Goal: Transaction & Acquisition: Download file/media

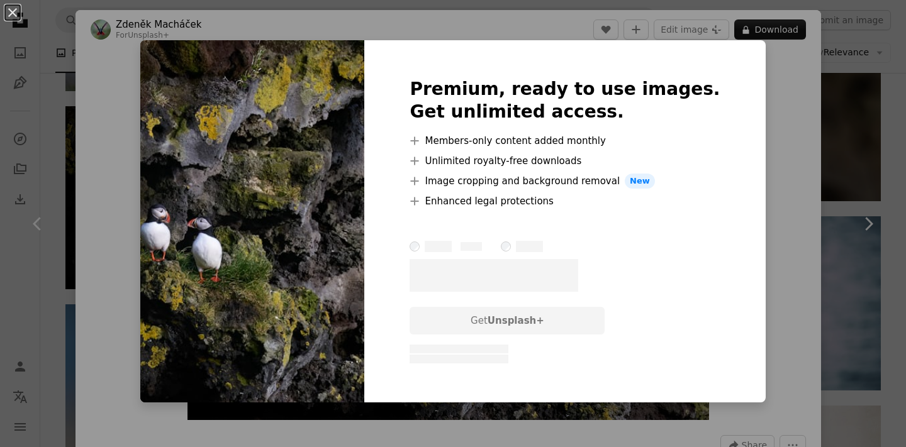
scroll to position [3945, 0]
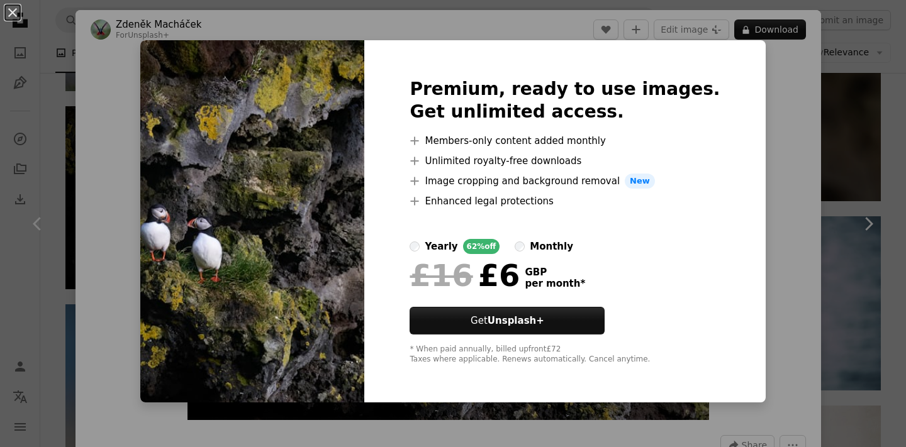
click at [875, 133] on div "An X shape Premium, ready to use images. Get unlimited access. A plus sign Memb…" at bounding box center [453, 223] width 906 height 447
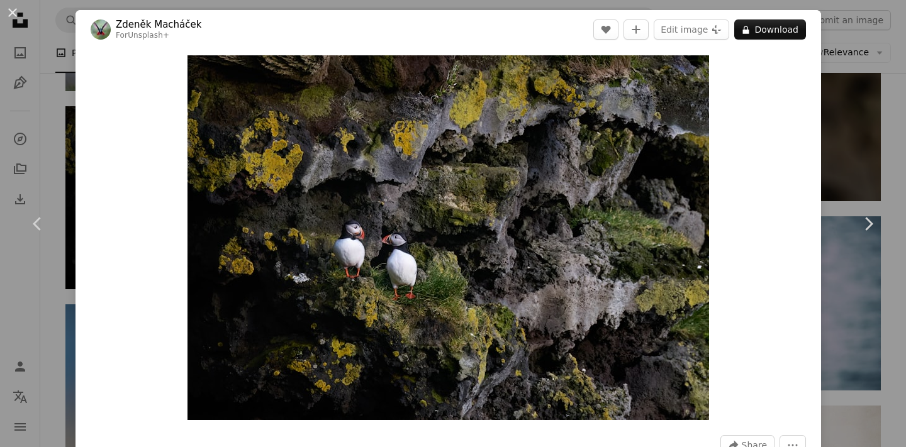
click at [875, 115] on div "An X shape Chevron left Chevron right [PERSON_NAME] For Unsplash+ A heart A plu…" at bounding box center [453, 223] width 906 height 447
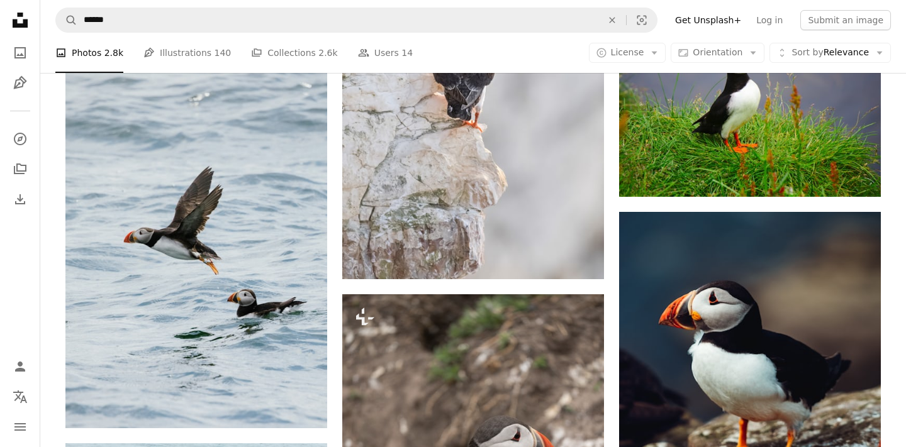
scroll to position [900, 0]
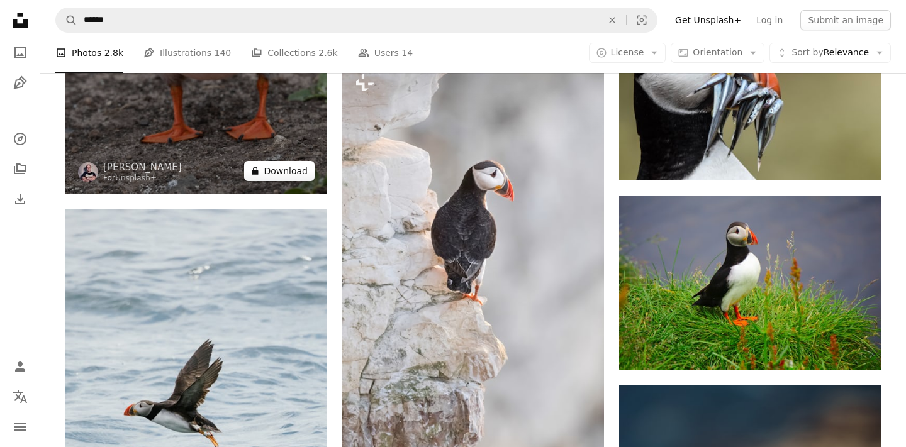
click at [310, 165] on button "A lock Download" at bounding box center [279, 171] width 70 height 20
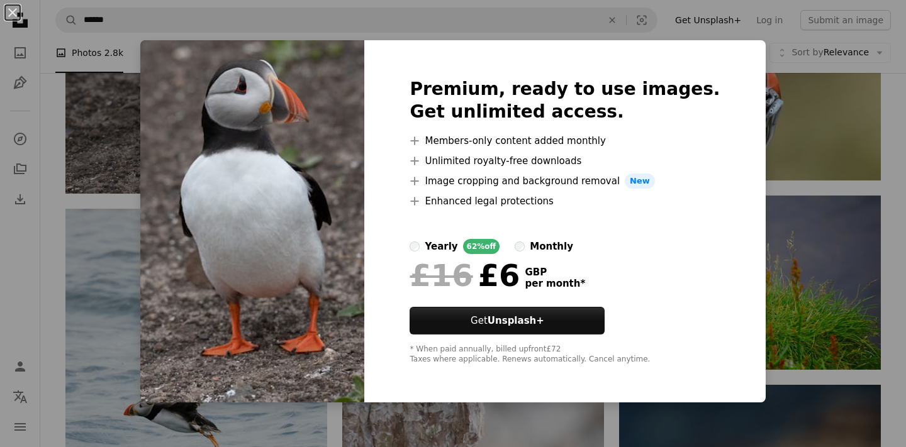
click at [140, 383] on div "An X shape Premium, ready to use images. Get unlimited access. A plus sign Memb…" at bounding box center [453, 223] width 906 height 447
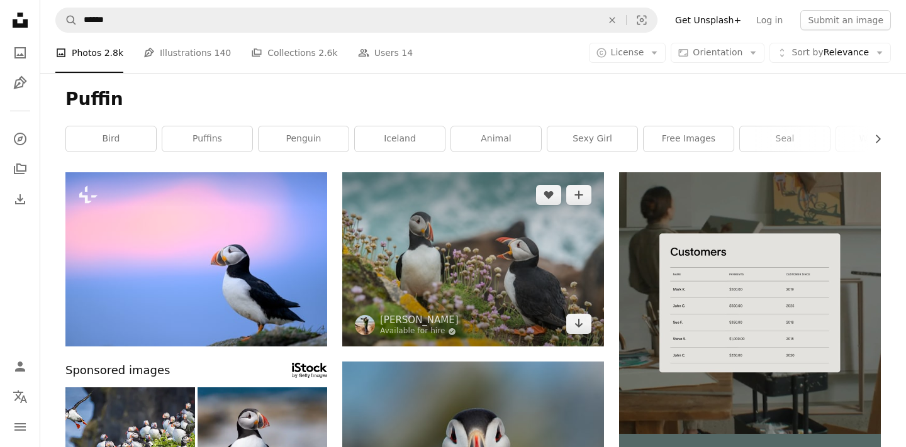
click at [430, 259] on img at bounding box center [473, 259] width 262 height 174
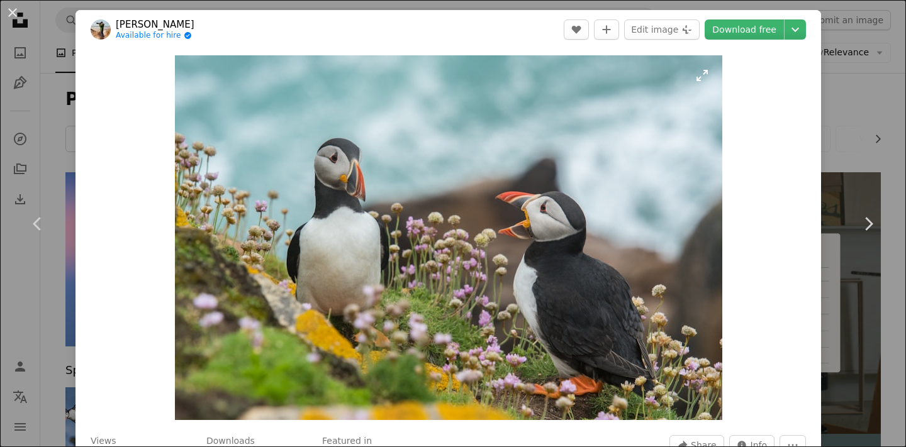
click at [708, 71] on img "Zoom in on this image" at bounding box center [448, 237] width 547 height 365
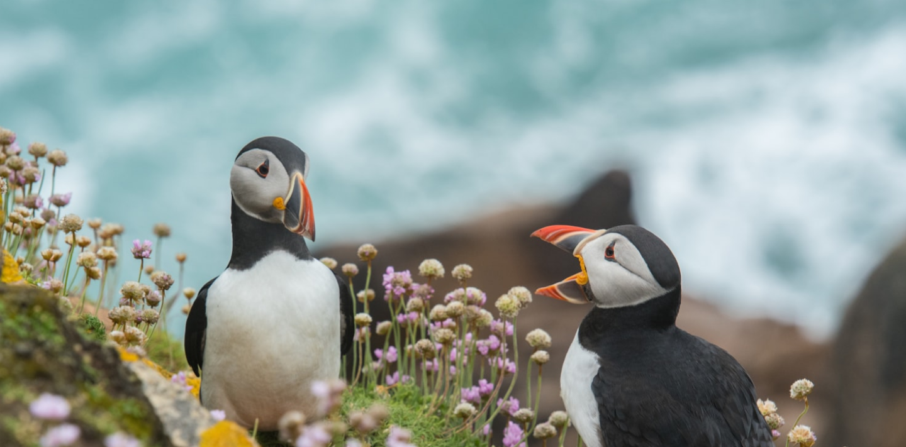
scroll to position [79, 0]
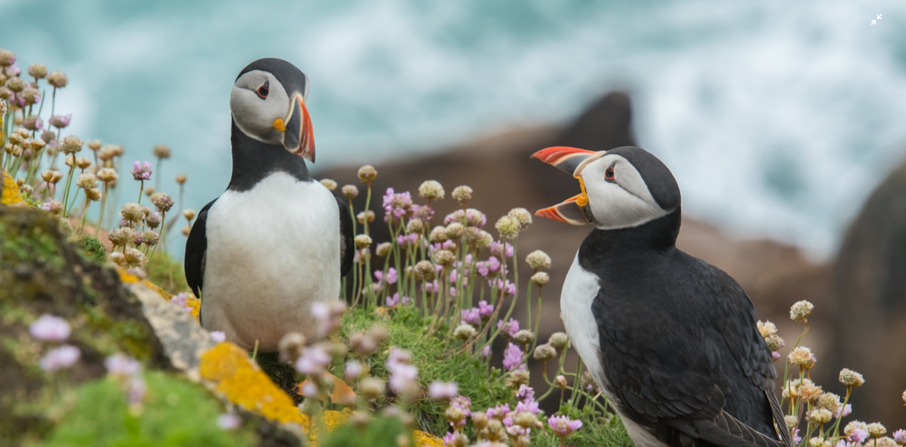
click at [880, 20] on img "Zoom out on this image" at bounding box center [452, 223] width 907 height 605
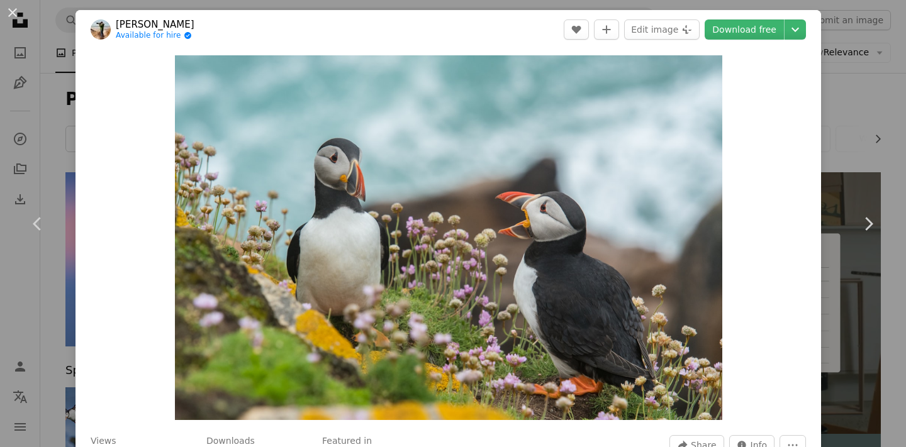
click at [878, 86] on div "An X shape Chevron left Chevron right [PERSON_NAME] Available for hire A checkm…" at bounding box center [453, 223] width 906 height 447
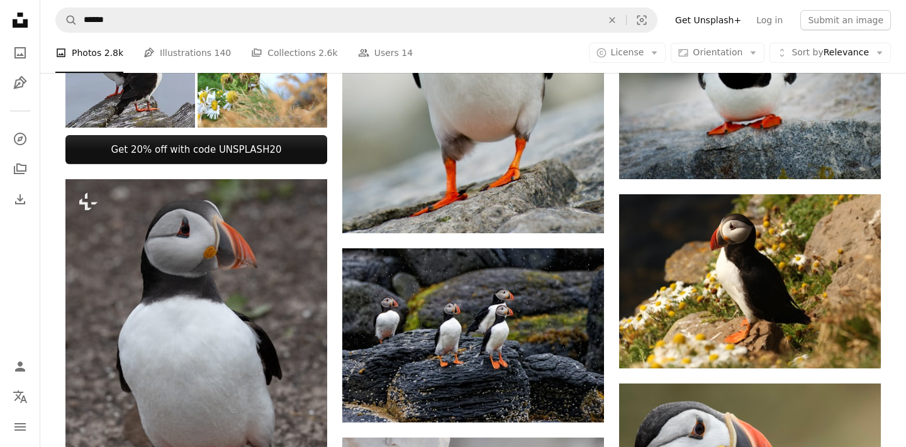
scroll to position [524, 0]
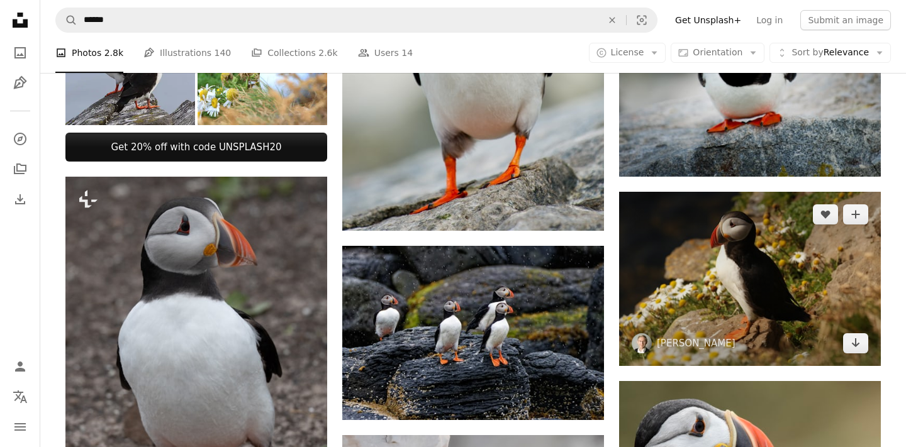
click at [717, 292] on img at bounding box center [750, 279] width 262 height 174
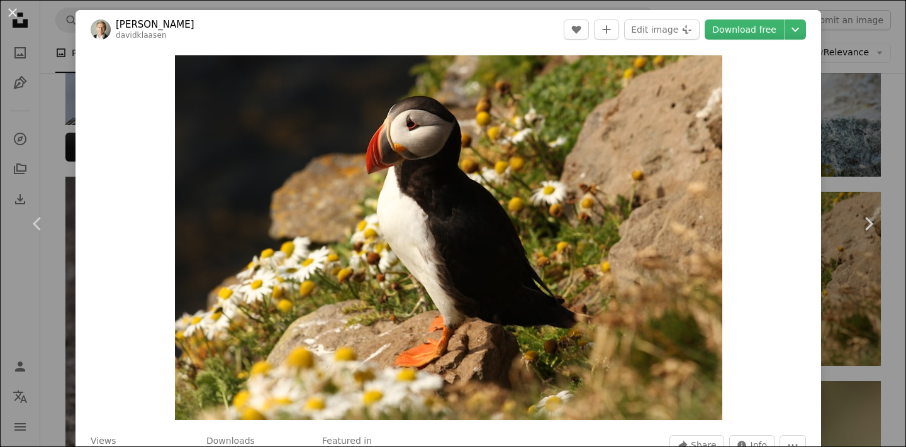
click at [861, 152] on div "An X shape Chevron left Chevron right [PERSON_NAME] davidklaasen A heart A plus…" at bounding box center [453, 223] width 906 height 447
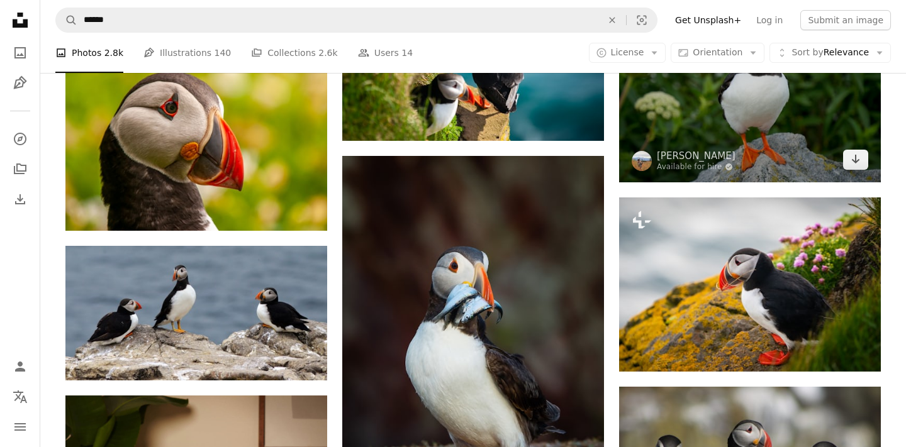
scroll to position [1810, 0]
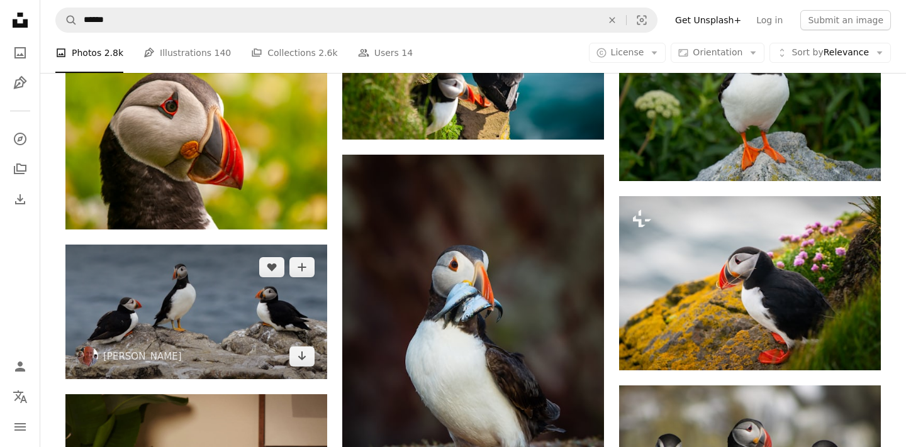
click at [243, 365] on img at bounding box center [196, 312] width 262 height 135
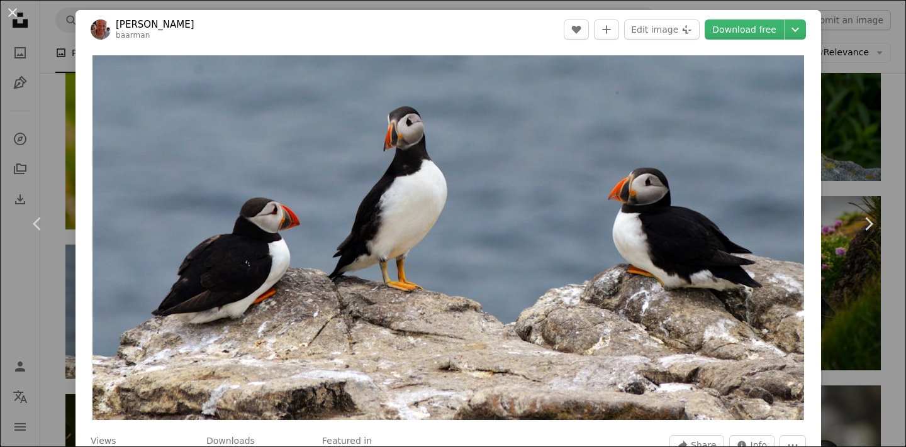
click at [40, 330] on div "An X shape Chevron left Chevron right [PERSON_NAME] [PERSON_NAME] A heart A plu…" at bounding box center [453, 223] width 906 height 447
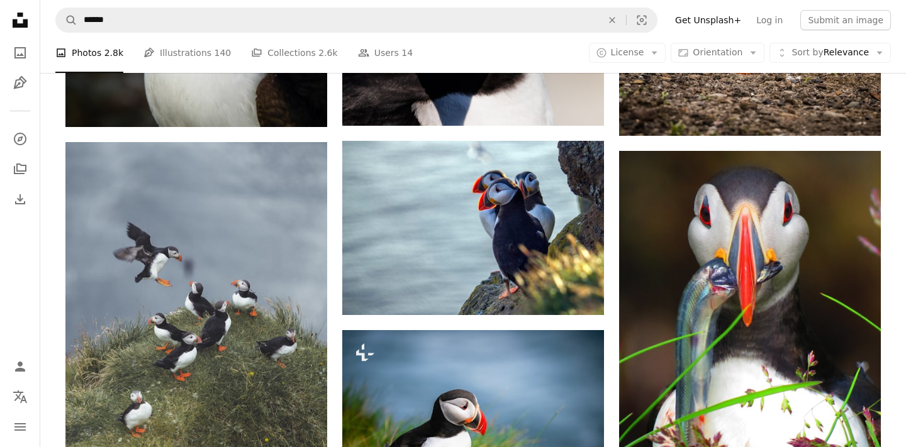
scroll to position [3373, 0]
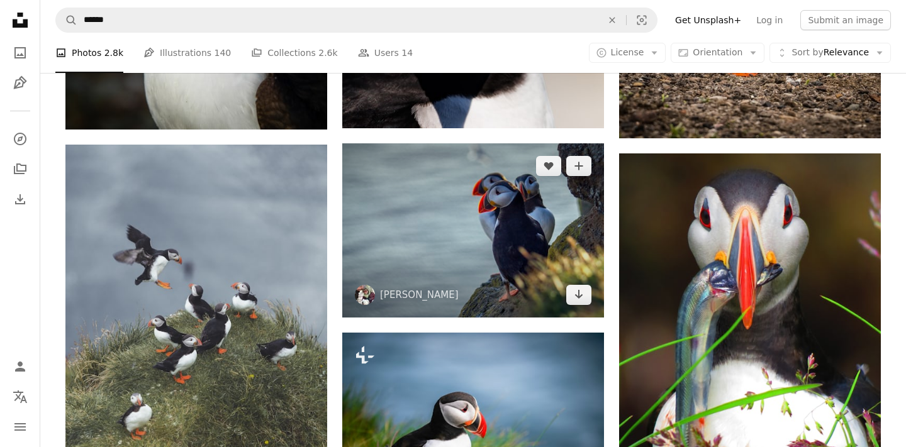
click at [551, 265] on img at bounding box center [473, 230] width 262 height 174
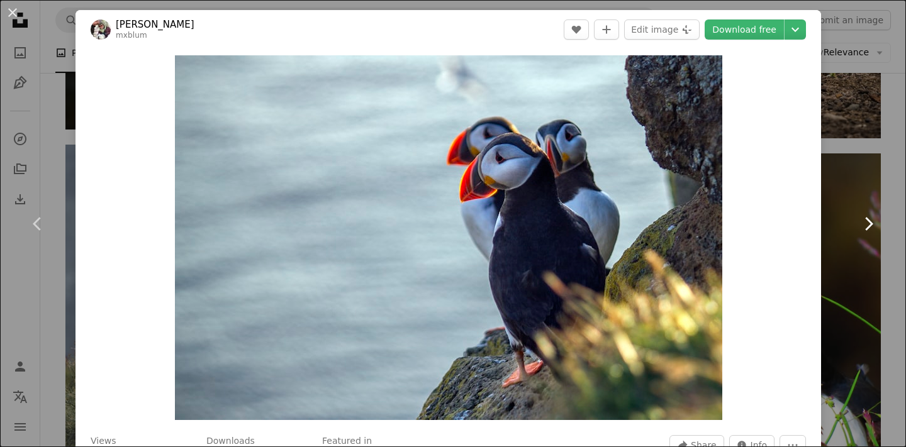
click at [881, 169] on link "Chevron right" at bounding box center [867, 224] width 75 height 121
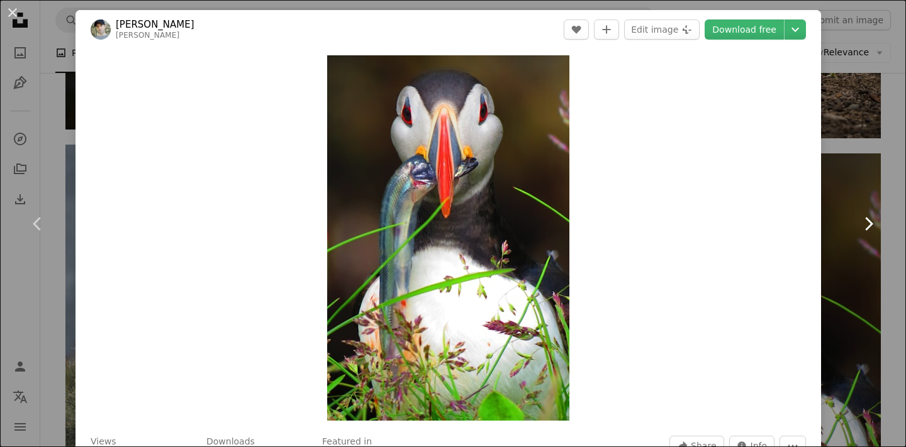
scroll to position [57, 0]
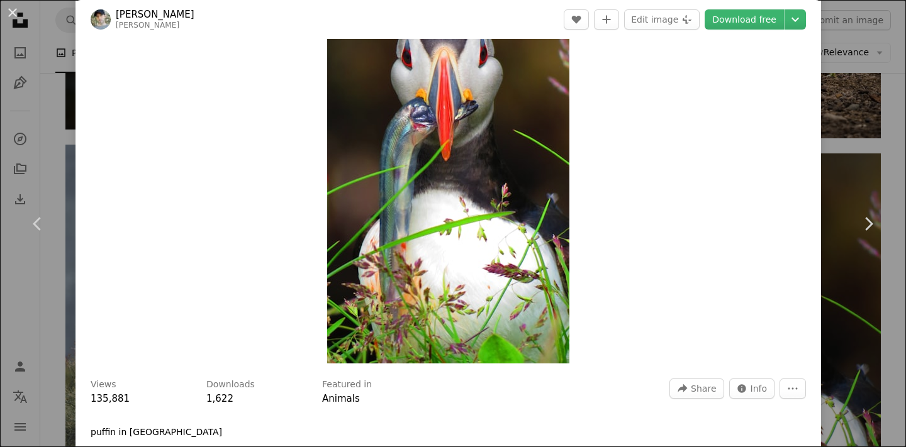
click at [895, 116] on div "An X shape Chevron left Chevron right [PERSON_NAME] michaeljerrard A heart A pl…" at bounding box center [453, 223] width 906 height 447
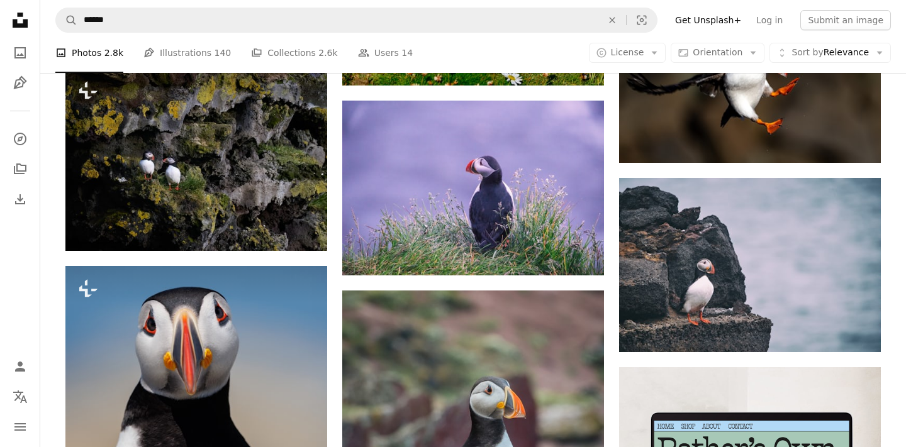
scroll to position [3984, 0]
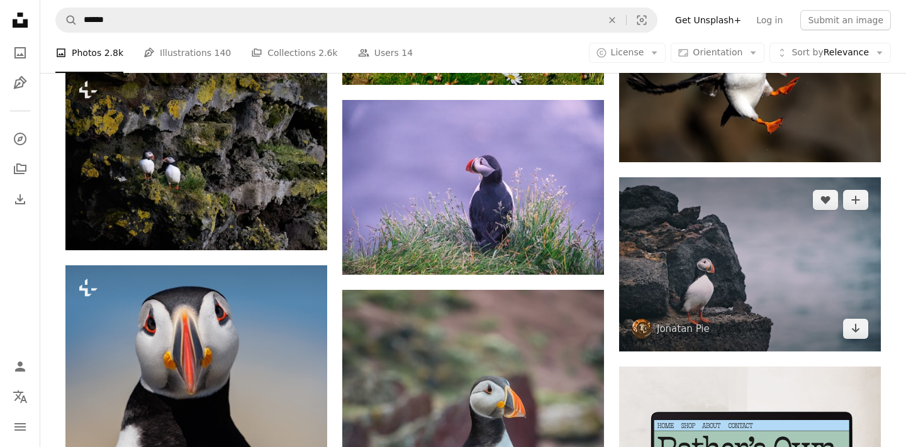
click at [856, 219] on img at bounding box center [750, 264] width 262 height 175
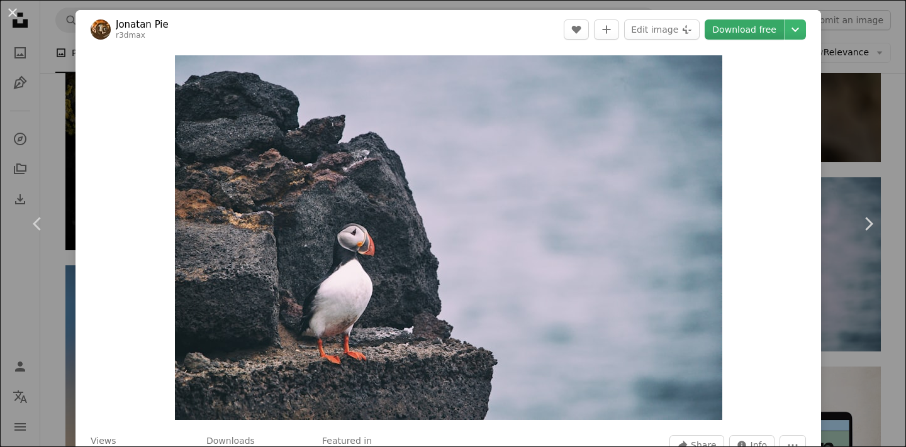
click at [764, 30] on link "Download free" at bounding box center [744, 30] width 79 height 20
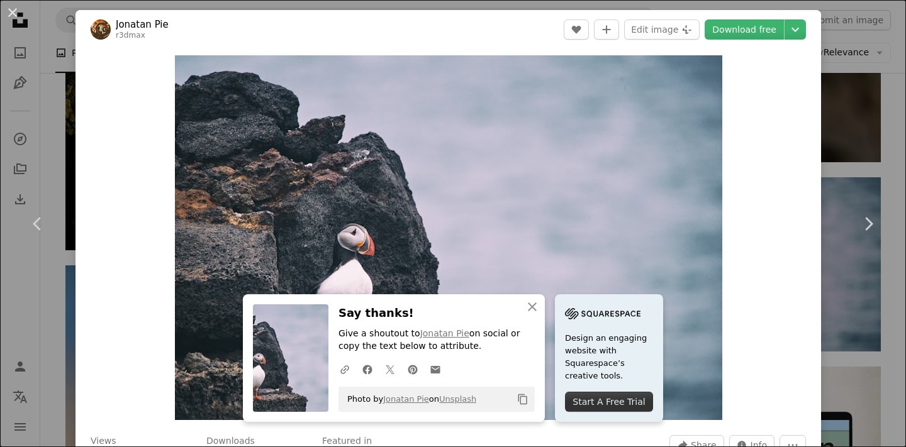
click at [30, 328] on div "An X shape Chevron left Chevron right Jonatan Pie r3dmax A heart A plus sign Ed…" at bounding box center [453, 223] width 906 height 447
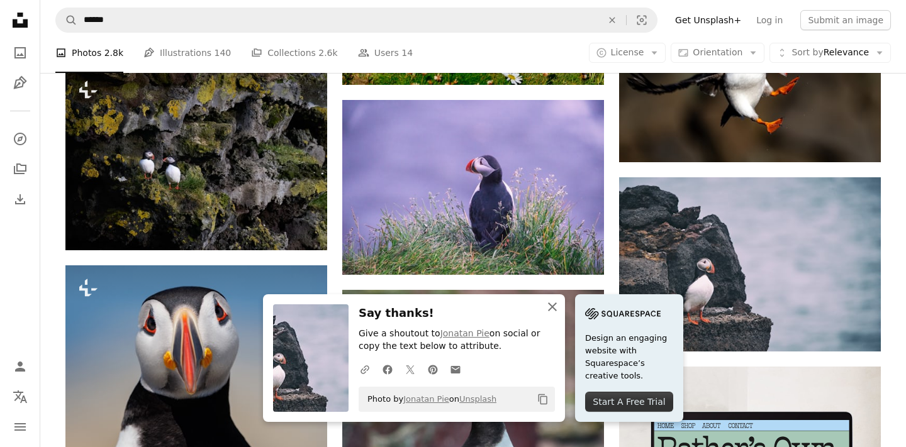
click at [551, 308] on icon "An X shape" at bounding box center [552, 306] width 15 height 15
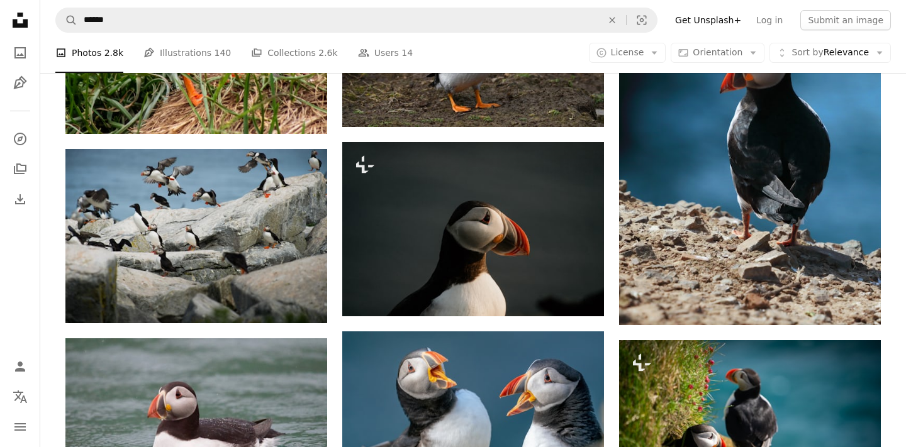
scroll to position [4710, 0]
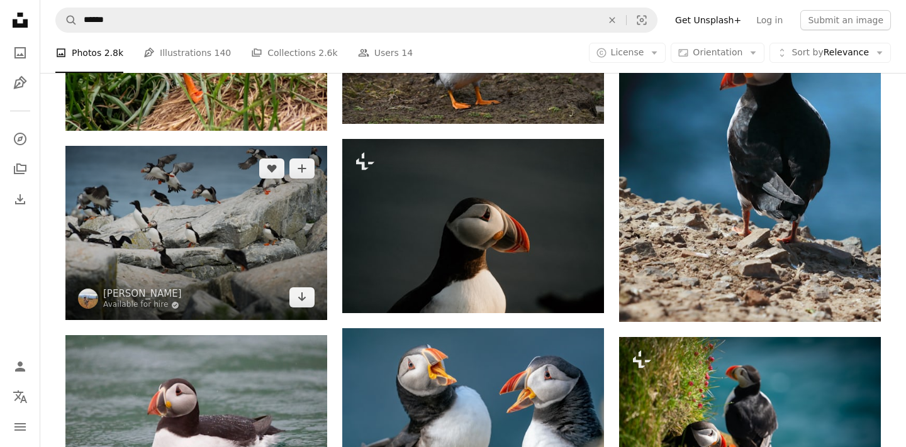
click at [291, 253] on img at bounding box center [196, 233] width 262 height 174
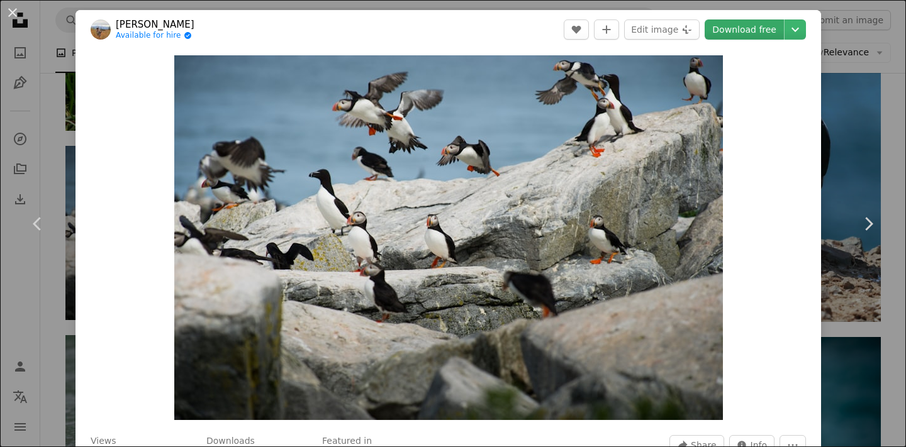
click at [775, 32] on link "Download free" at bounding box center [744, 30] width 79 height 20
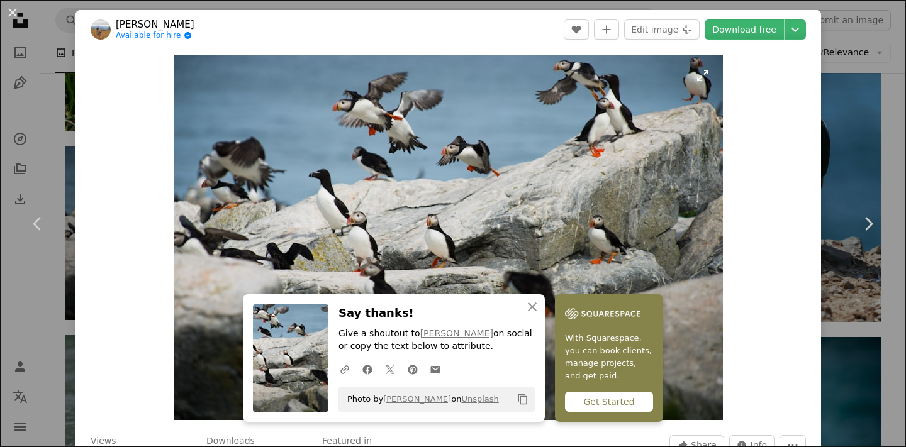
click at [211, 267] on img "Zoom in on this image" at bounding box center [448, 237] width 549 height 365
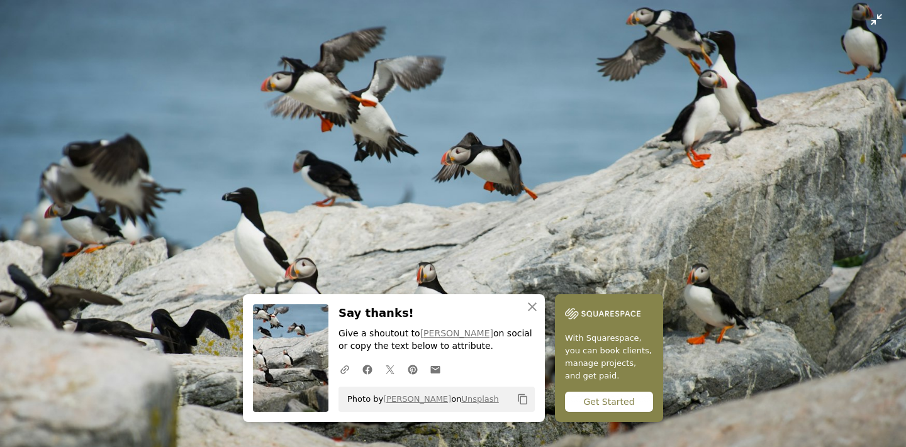
scroll to position [78, 0]
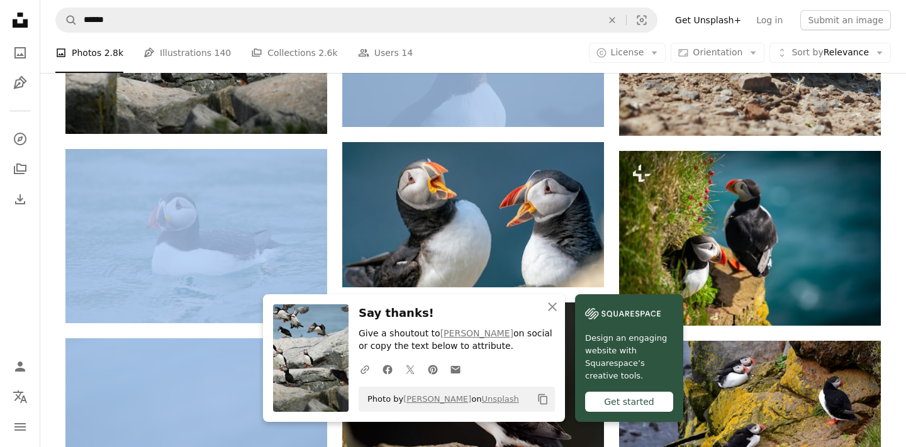
scroll to position [4902, 0]
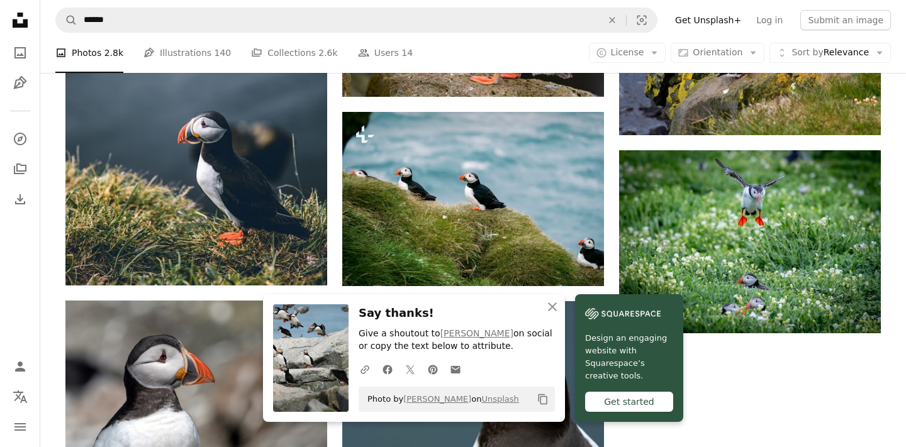
scroll to position [5290, 0]
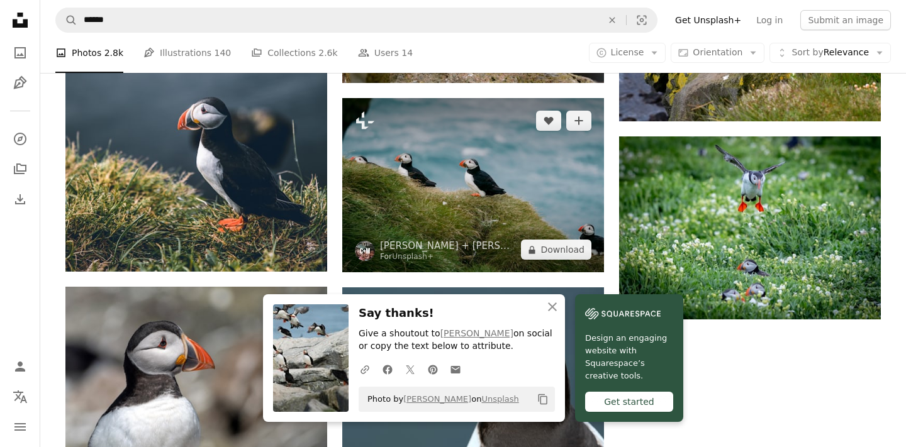
click at [401, 219] on img at bounding box center [473, 185] width 262 height 174
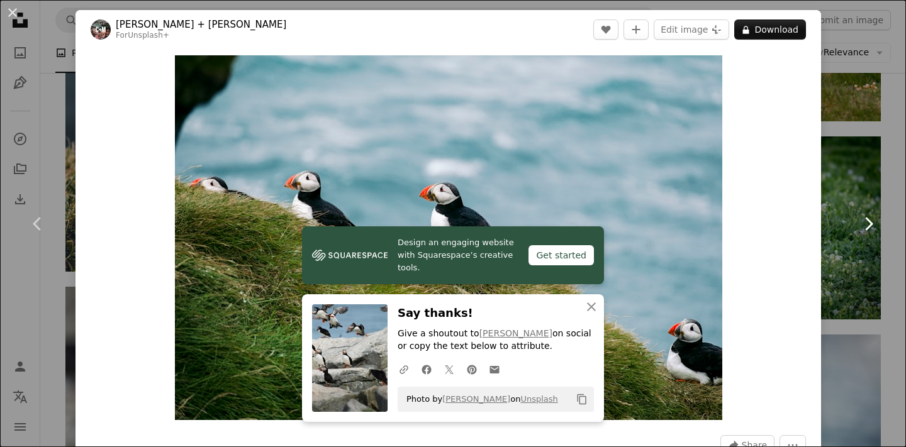
click at [898, 185] on link "Chevron right" at bounding box center [867, 224] width 75 height 121
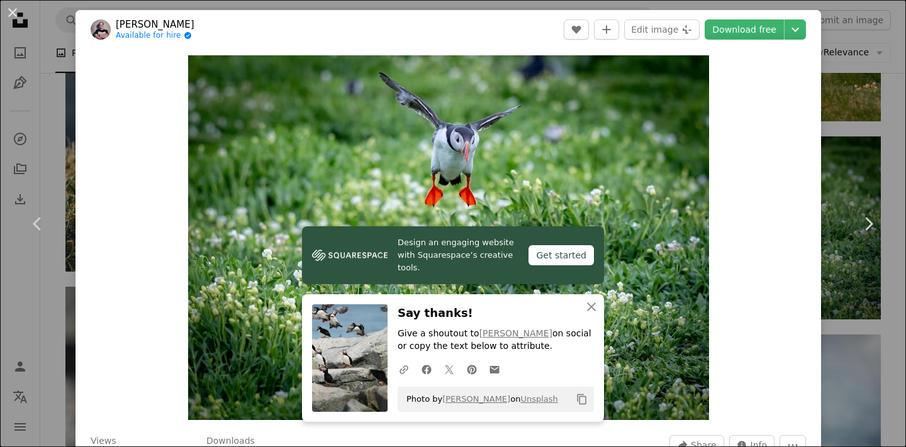
click at [897, 133] on div "An X shape Chevron left Chevron right [PERSON_NAME] Available for hire A checkm…" at bounding box center [453, 223] width 906 height 447
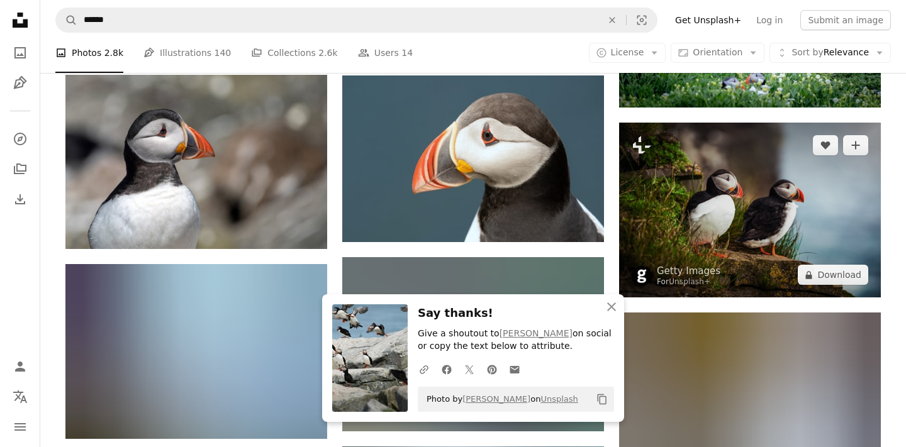
scroll to position [5503, 0]
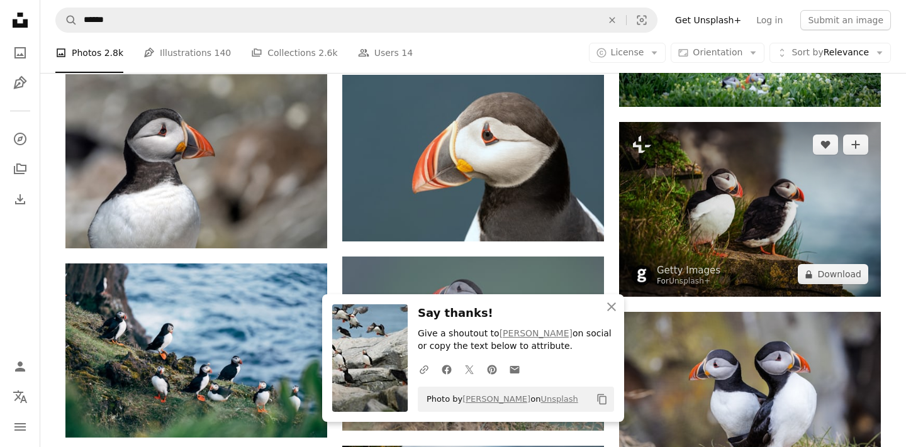
click at [837, 175] on img at bounding box center [750, 209] width 262 height 175
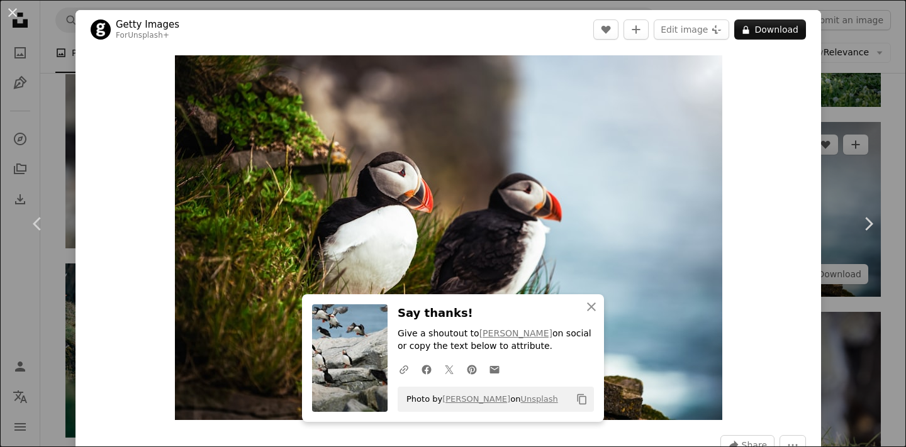
click at [875, 149] on div "An X shape Chevron left Chevron right Getty Images For Unsplash+ A heart A plus…" at bounding box center [453, 223] width 906 height 447
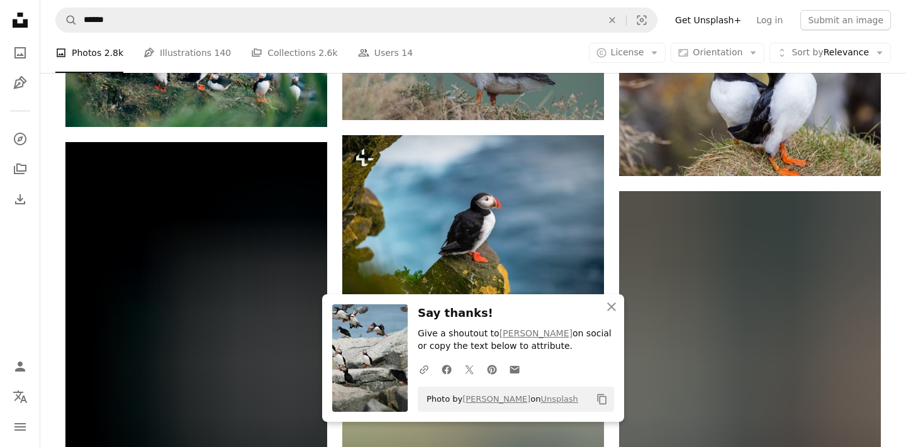
scroll to position [5813, 0]
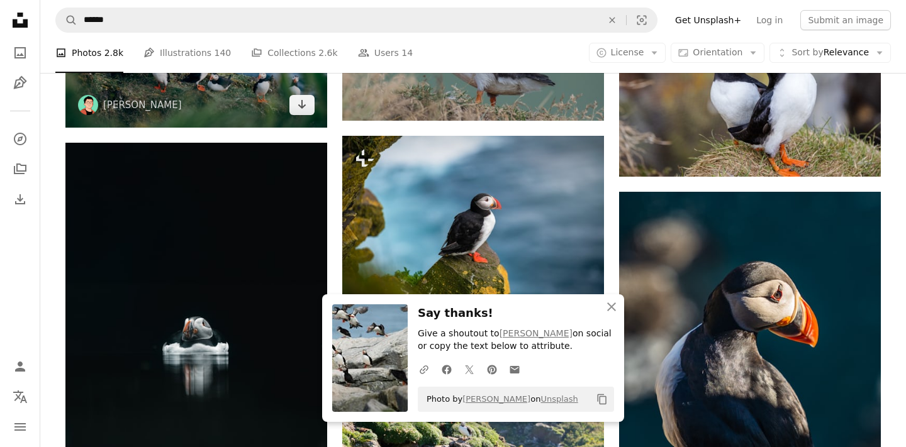
click at [316, 106] on img at bounding box center [196, 40] width 262 height 174
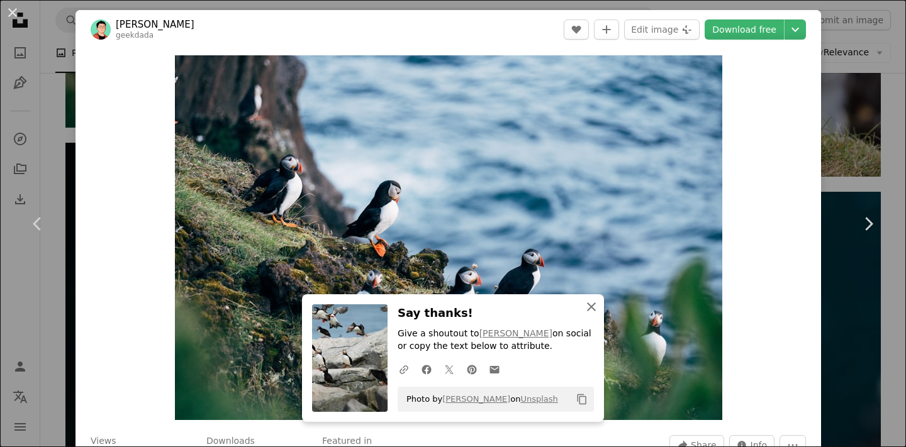
click at [597, 312] on icon "An X shape" at bounding box center [591, 306] width 15 height 15
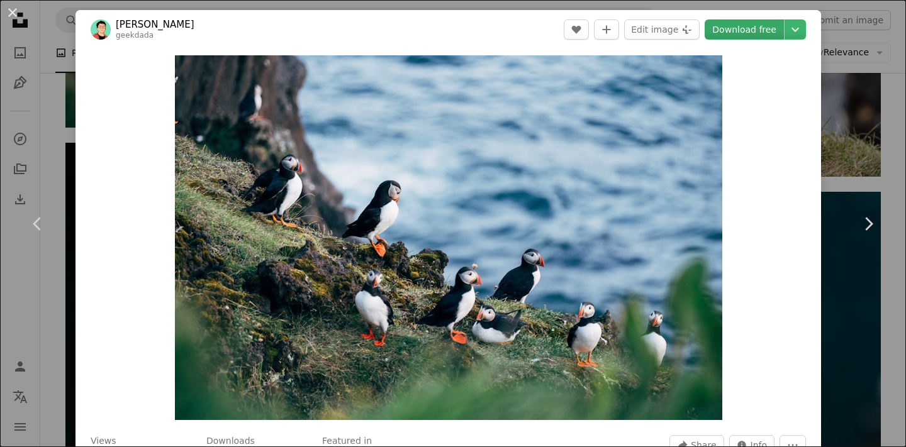
click at [765, 33] on link "Download free" at bounding box center [744, 30] width 79 height 20
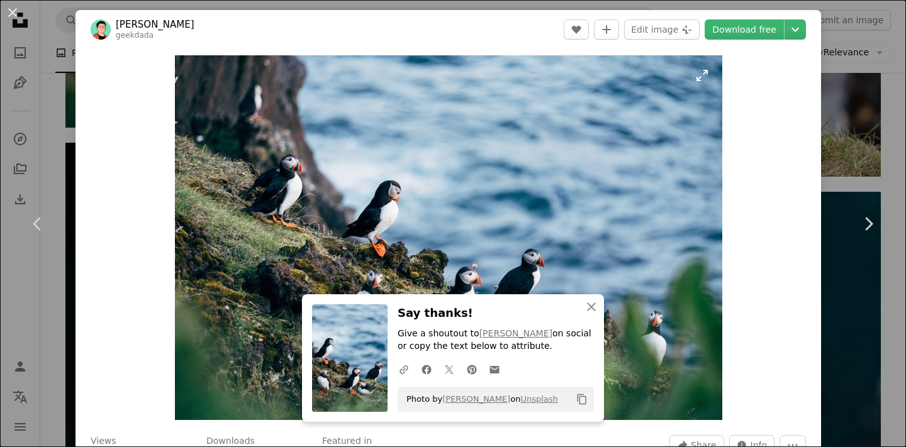
click at [425, 160] on img "Zoom in on this image" at bounding box center [448, 237] width 547 height 365
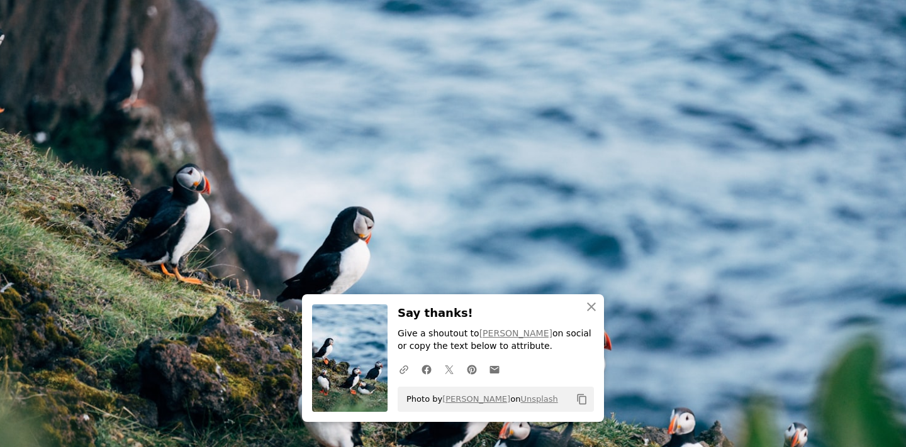
scroll to position [79, 0]
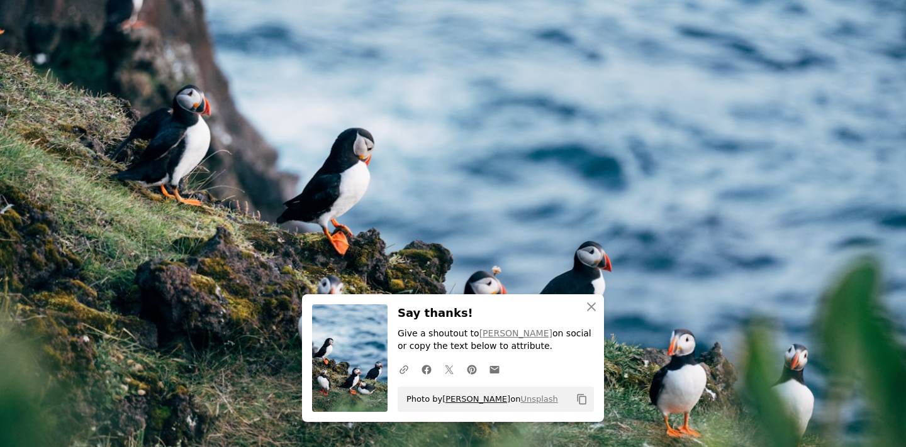
click at [450, 400] on link "[PERSON_NAME]" at bounding box center [476, 398] width 68 height 9
